Goal: Task Accomplishment & Management: Use online tool/utility

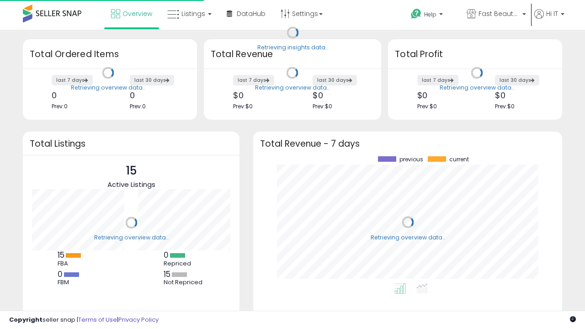
scroll to position [127, 290]
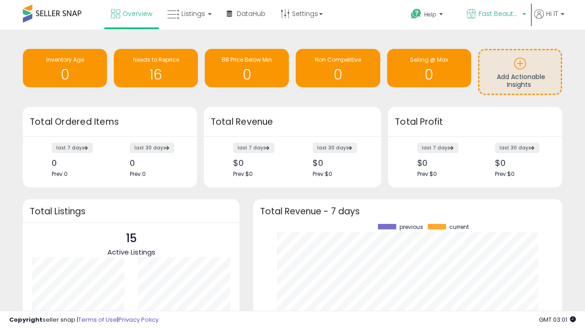
click at [495, 15] on span "Fast Beauty ([GEOGRAPHIC_DATA])" at bounding box center [498, 13] width 41 height 9
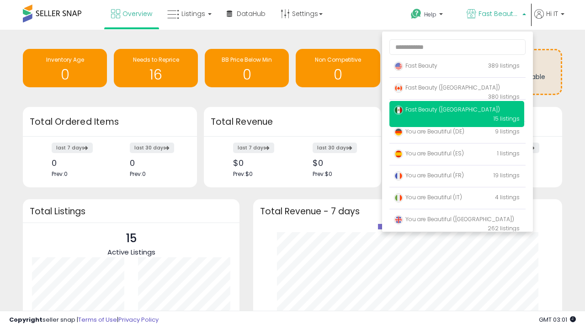
click at [456, 89] on span "Fast Beauty ([GEOGRAPHIC_DATA])" at bounding box center [447, 88] width 106 height 8
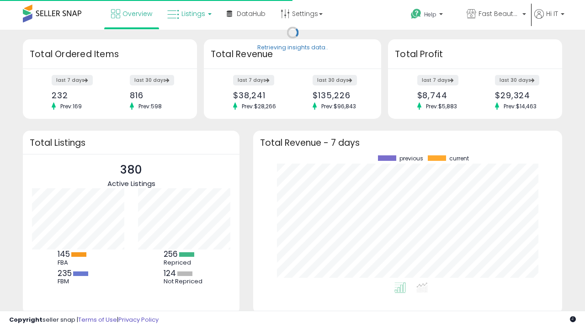
click at [188, 14] on span "Listings" at bounding box center [193, 13] width 24 height 9
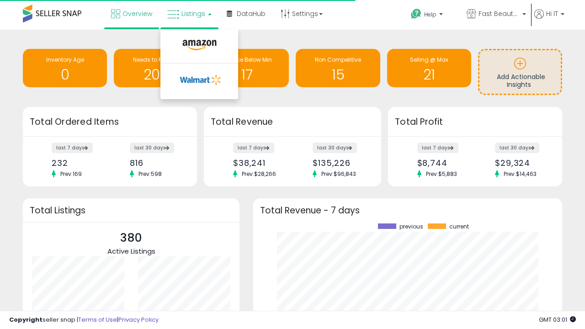
scroll to position [127, 290]
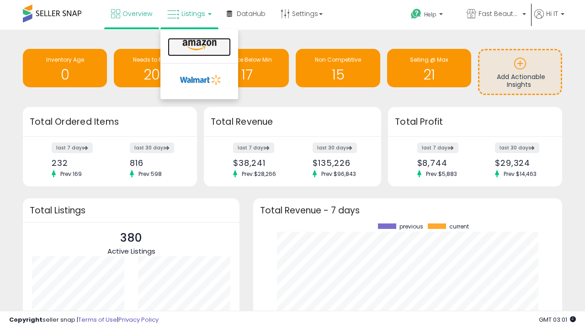
click at [198, 45] on icon at bounding box center [199, 45] width 40 height 12
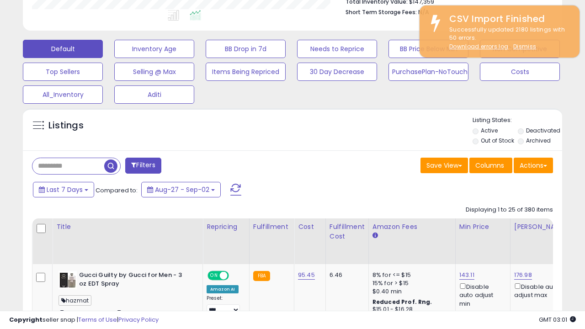
scroll to position [187, 311]
click at [533, 164] on button "Actions" at bounding box center [532, 166] width 39 height 16
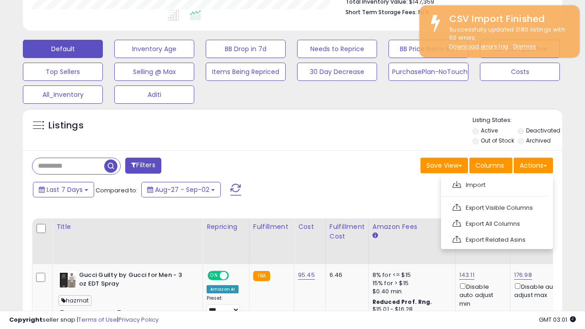
click at [456, 183] on span at bounding box center [456, 184] width 9 height 7
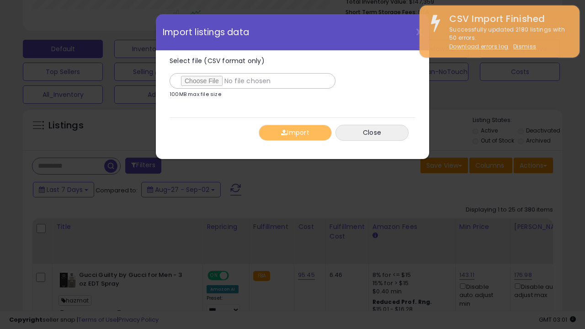
type input "**********"
click at [295, 132] on button "Import" at bounding box center [294, 133] width 73 height 16
